Goal: Check status: Check status

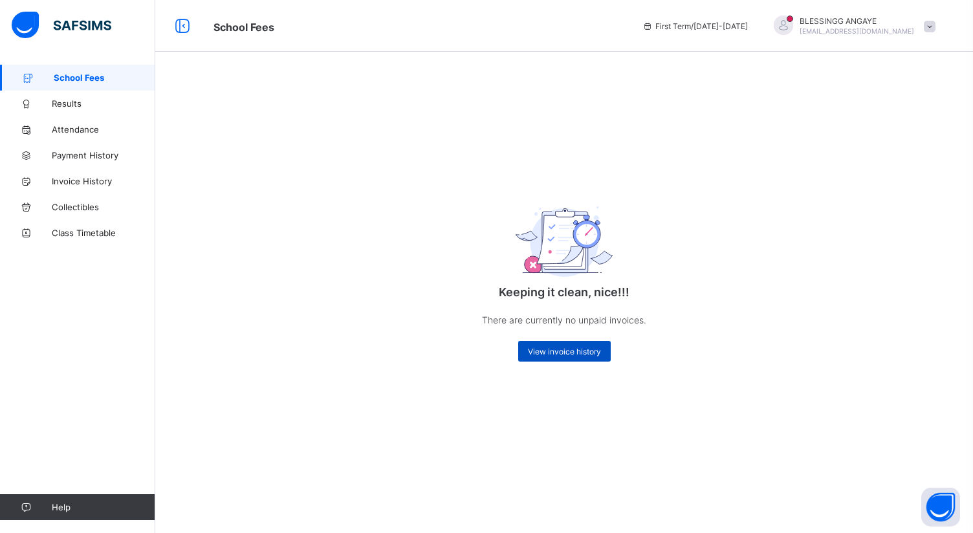
click at [580, 353] on span "View invoice history" at bounding box center [564, 352] width 73 height 10
click at [70, 82] on span "School Fees" at bounding box center [105, 77] width 102 height 10
click at [69, 157] on span "Payment History" at bounding box center [104, 155] width 104 height 10
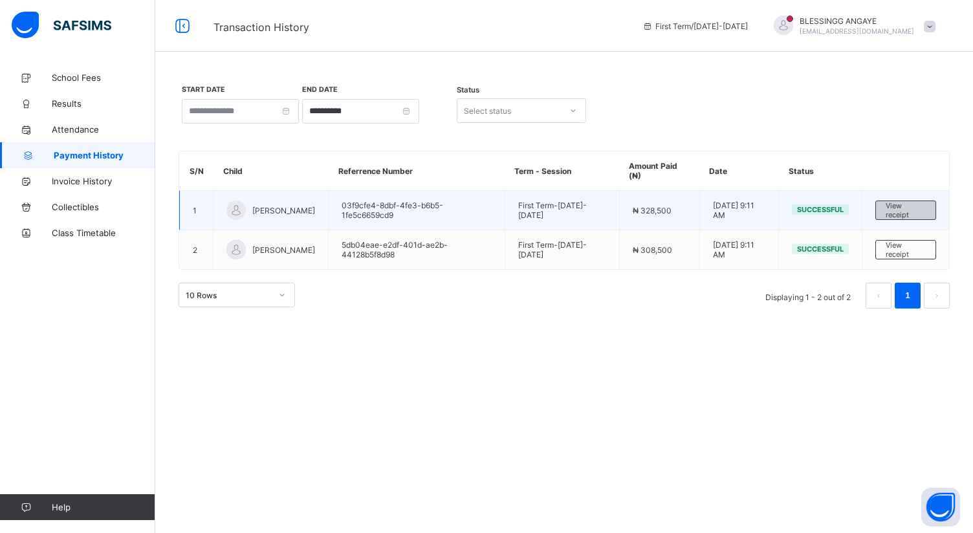
click at [916, 216] on span "View receipt" at bounding box center [906, 210] width 40 height 18
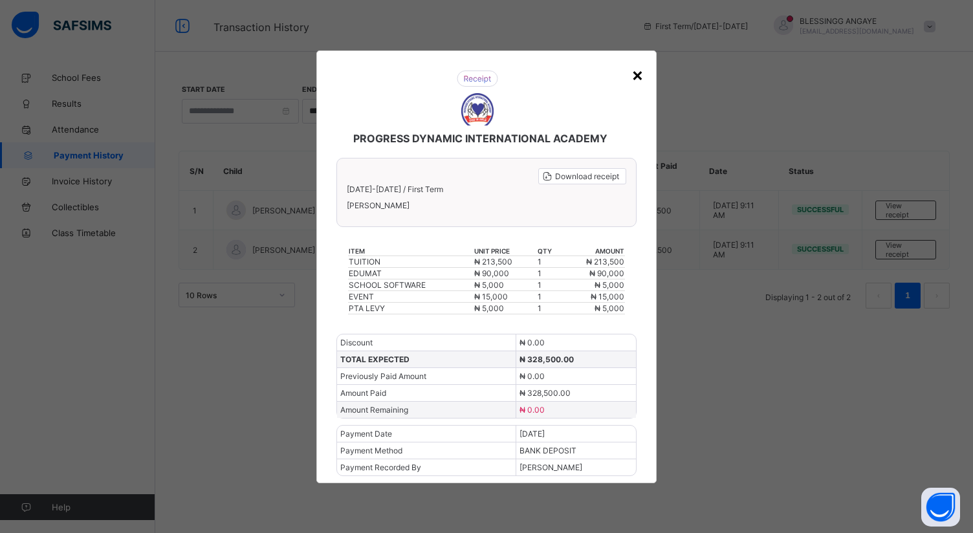
click at [638, 85] on div "×" at bounding box center [638, 74] width 12 height 22
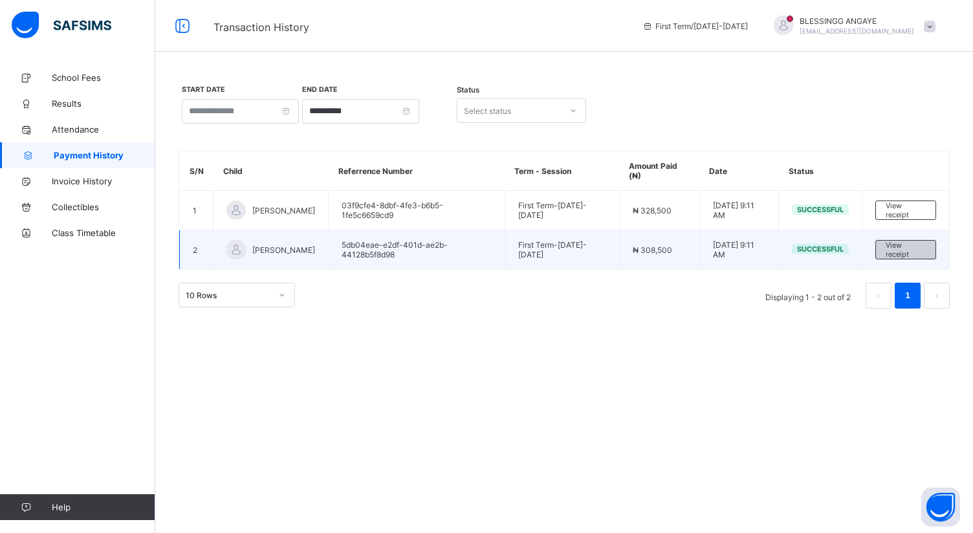
click at [909, 242] on span "View receipt" at bounding box center [906, 250] width 40 height 18
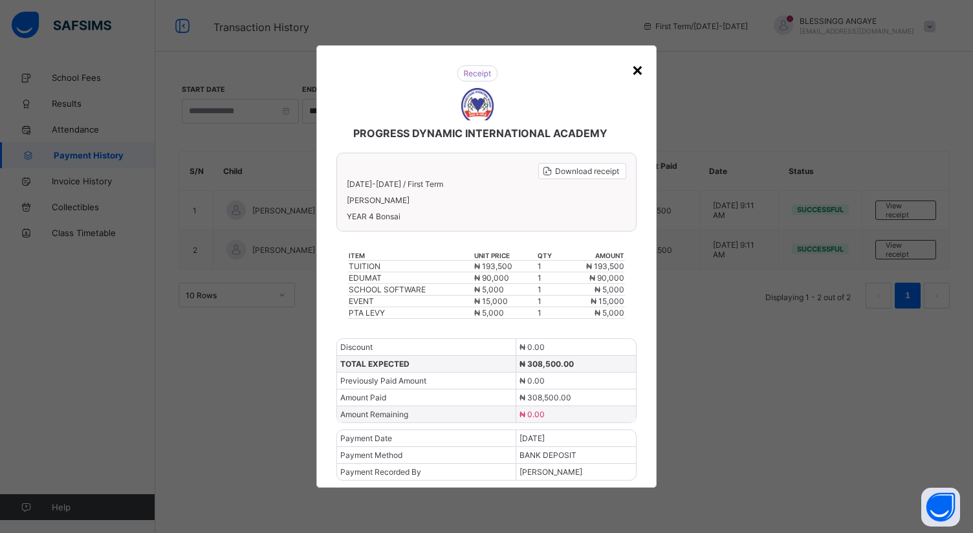
click at [632, 80] on div "×" at bounding box center [638, 69] width 12 height 22
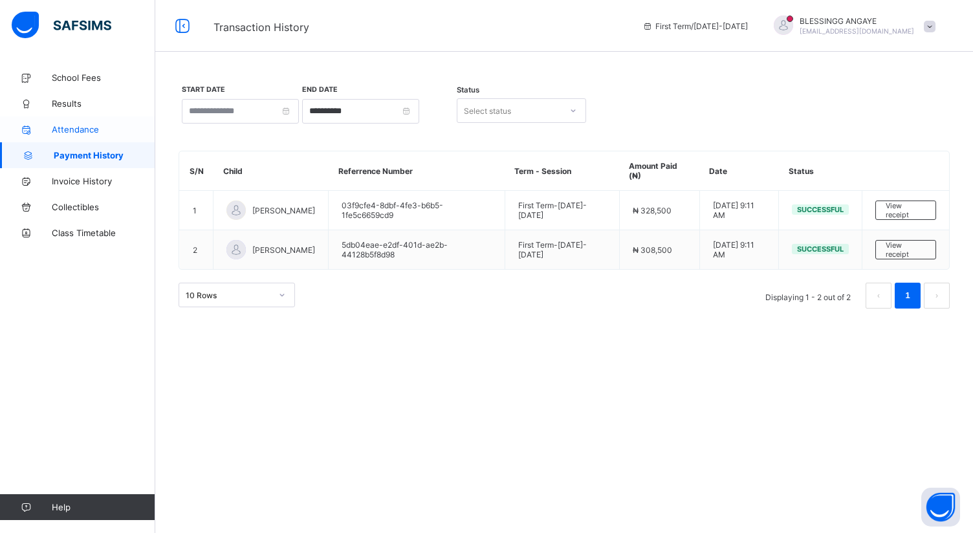
click at [77, 124] on link "Attendance" at bounding box center [77, 129] width 155 height 26
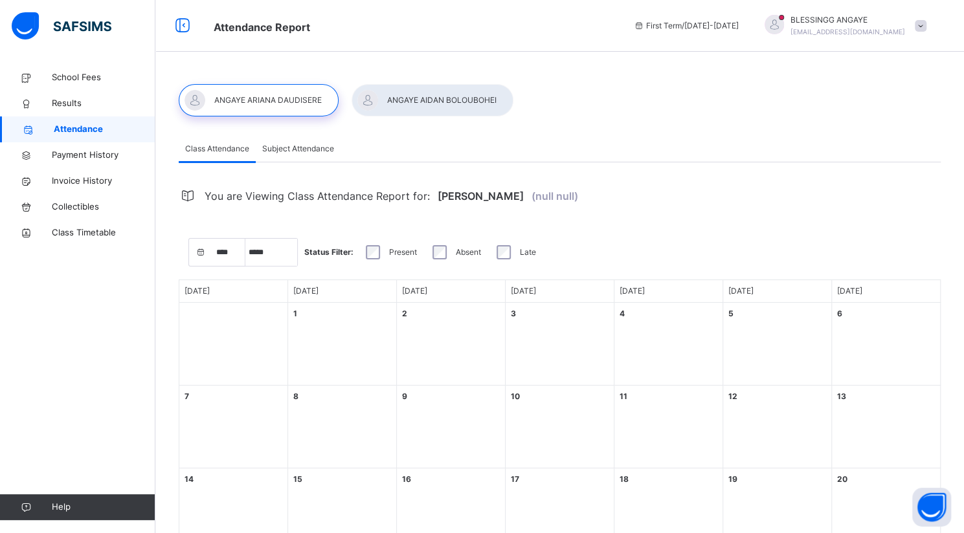
select select "****"
select select "*"
click at [86, 228] on span "Class Timetable" at bounding box center [104, 233] width 104 height 13
